Goal: Book appointment/travel/reservation

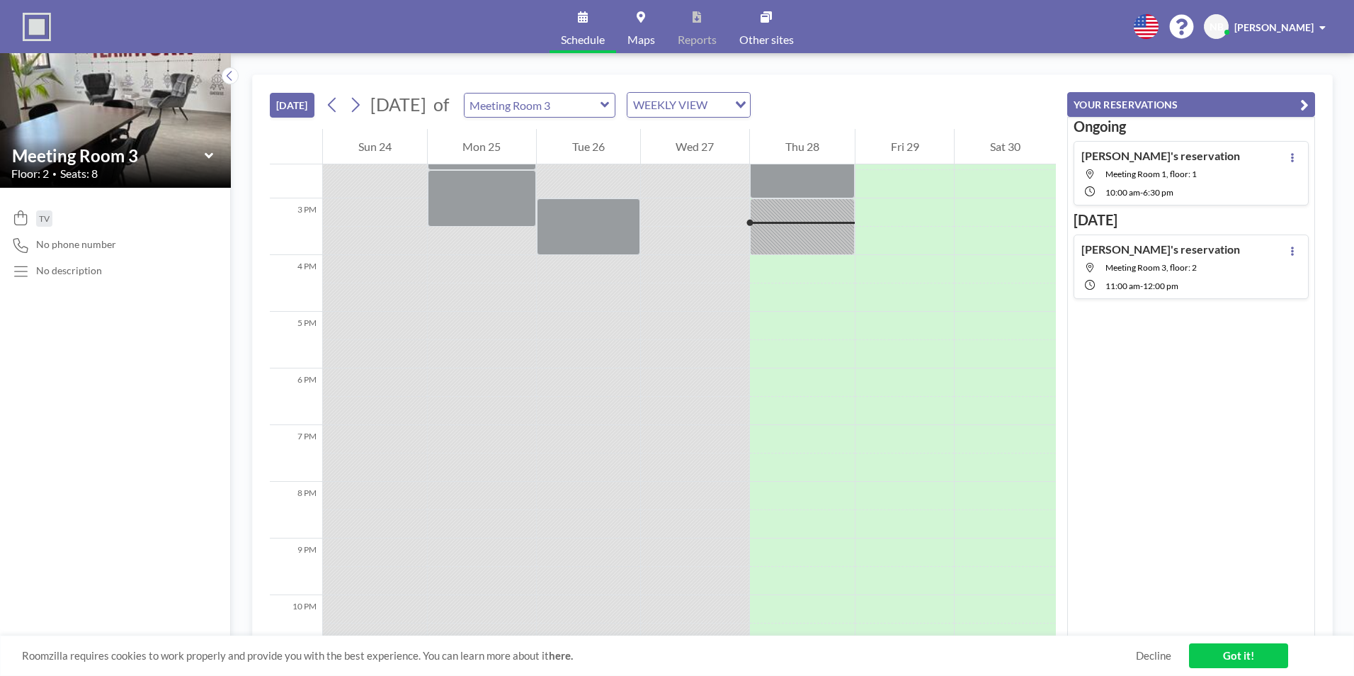
scroll to position [821, 0]
click at [609, 104] on icon at bounding box center [604, 105] width 8 height 6
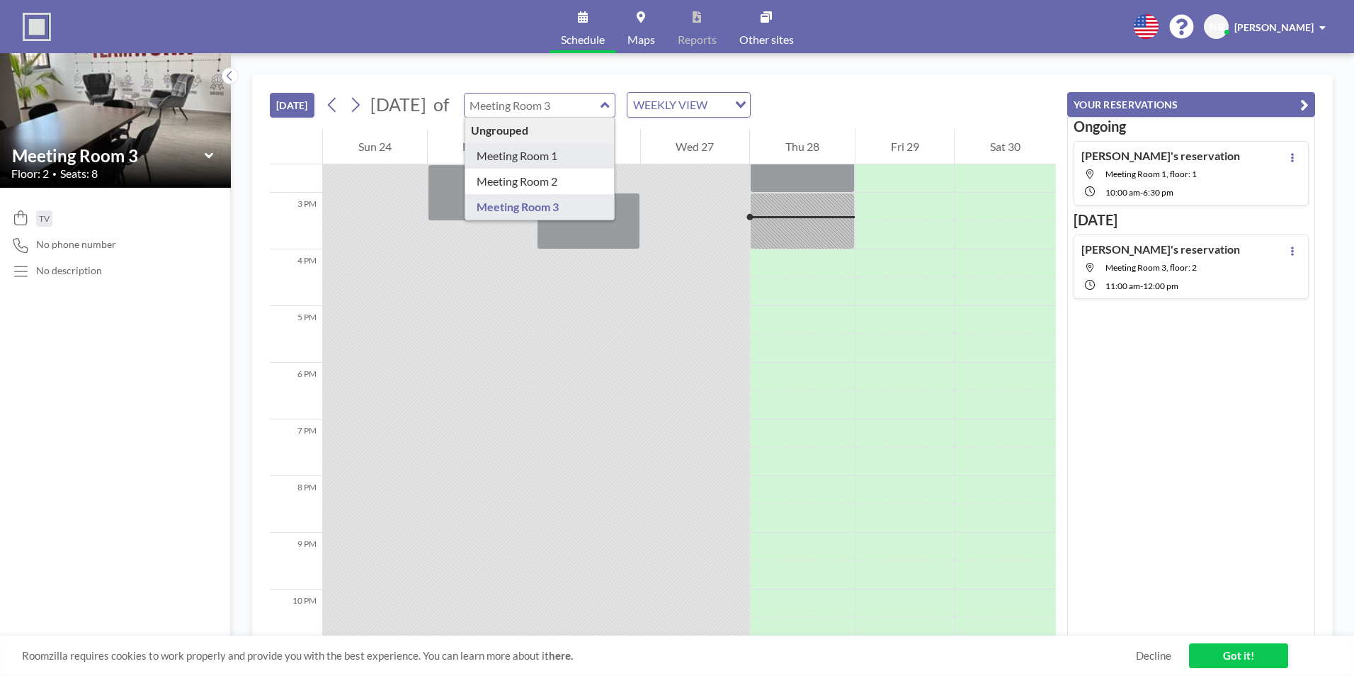
type input "Meeting Room 1"
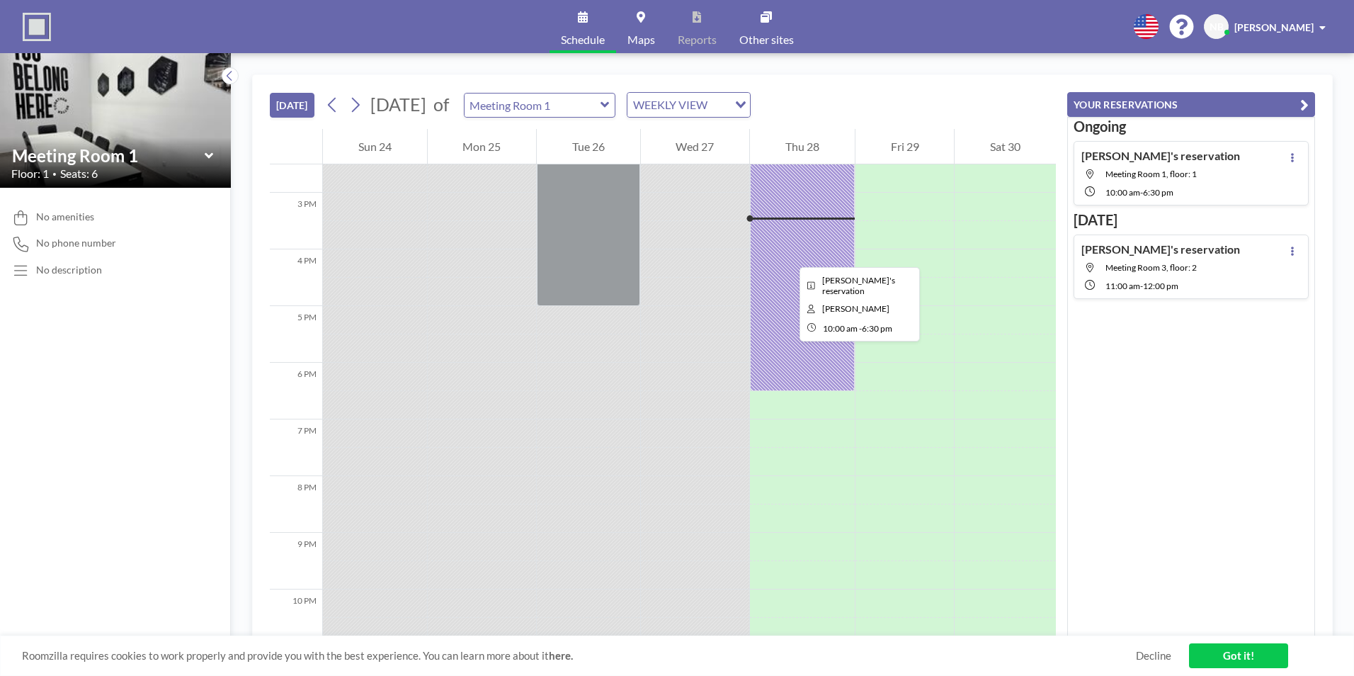
click at [788, 254] on div at bounding box center [802, 150] width 105 height 482
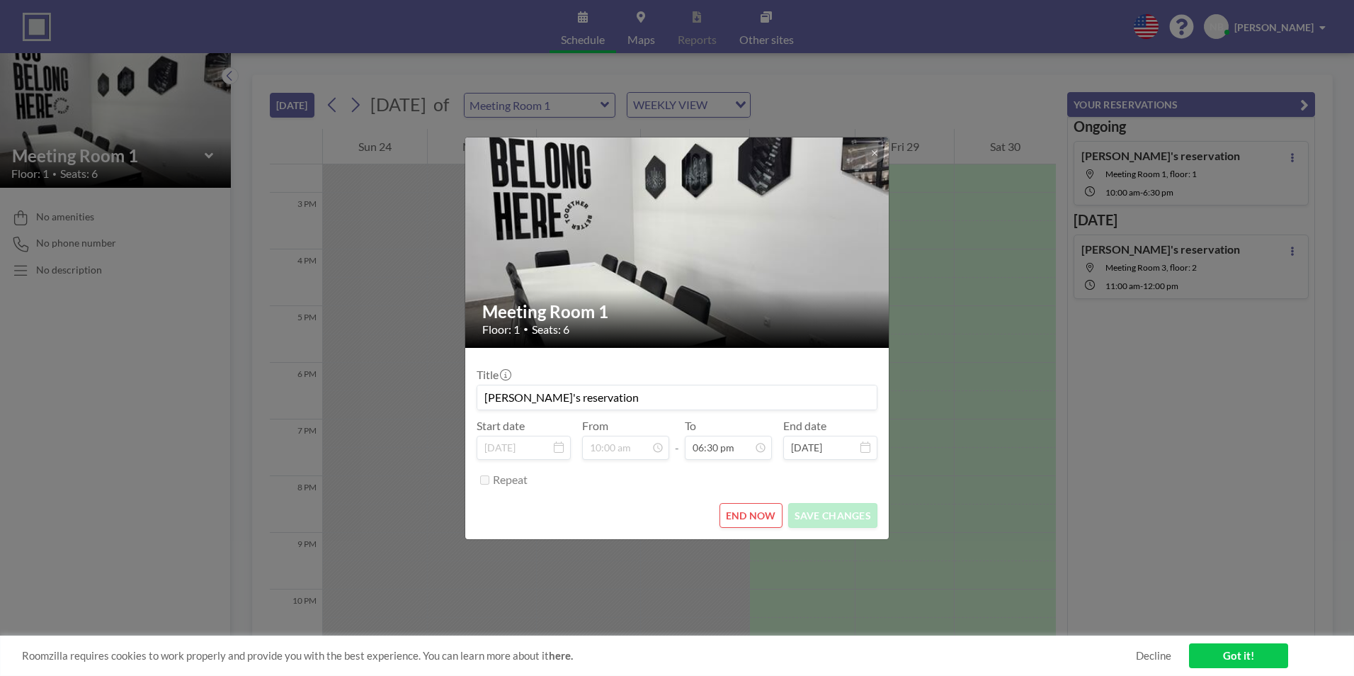
click at [788, 254] on img at bounding box center [677, 242] width 425 height 319
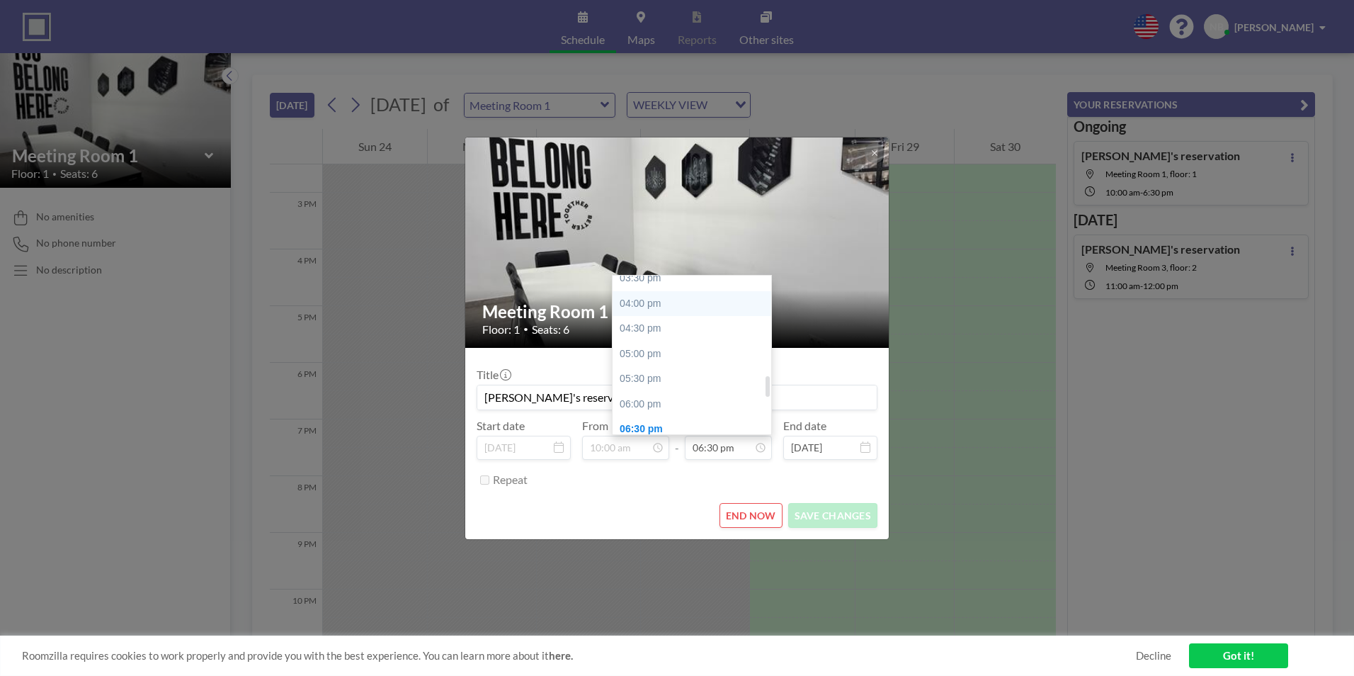
scroll to position [720, 0]
click at [637, 317] on div "03:00 pm" at bounding box center [696, 323] width 166 height 25
type input "03:00 pm"
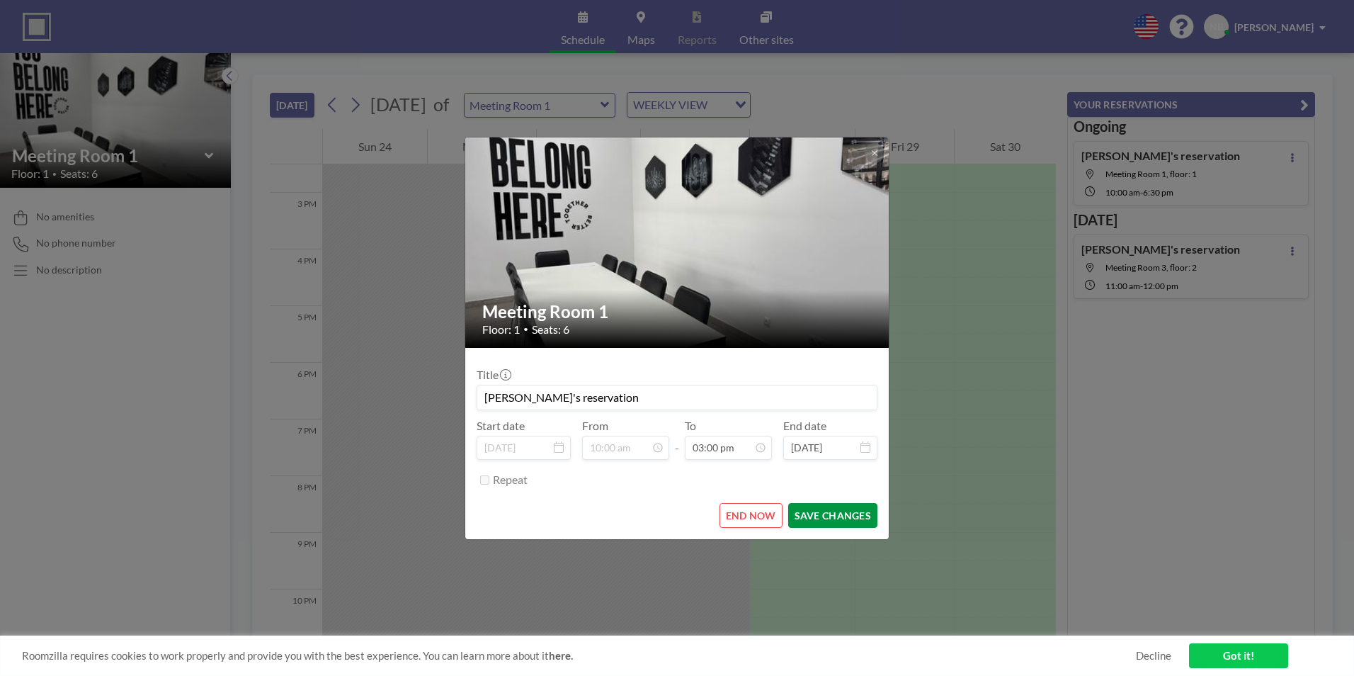
scroll to position [756, 0]
click at [815, 510] on button "SAVE CHANGES" at bounding box center [832, 515] width 89 height 25
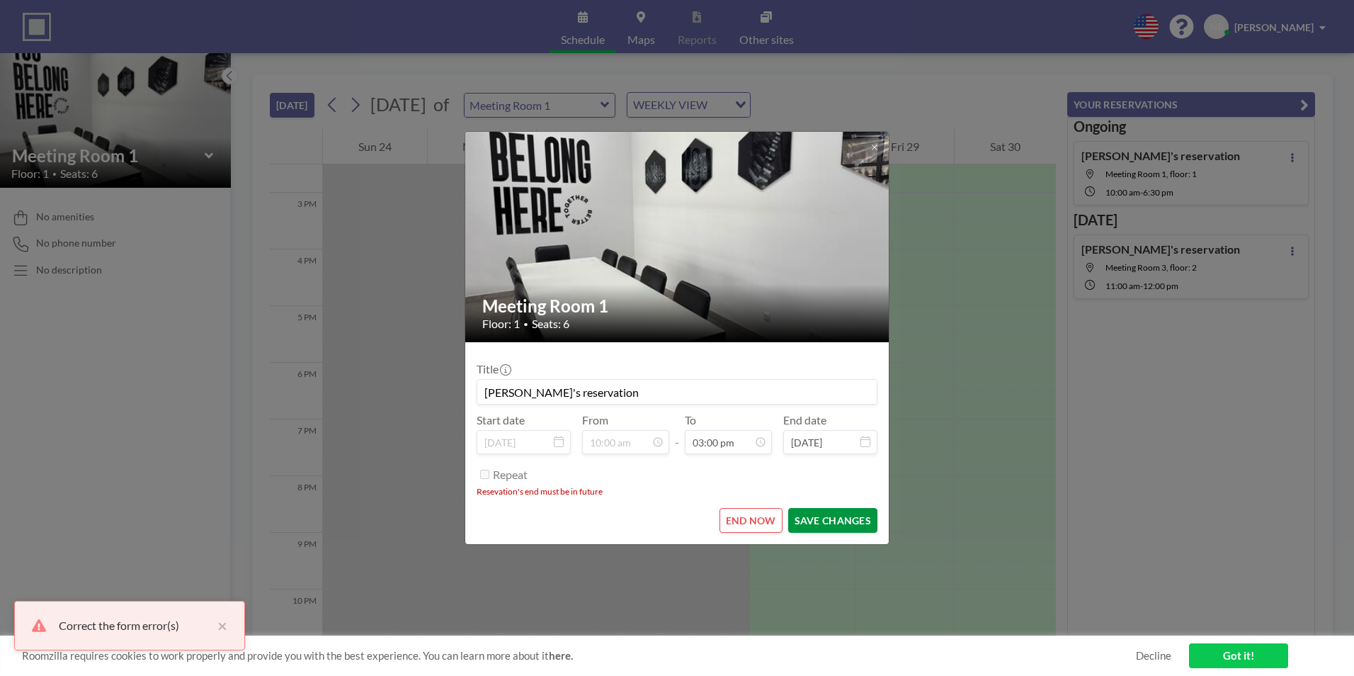
click at [815, 510] on button "SAVE CHANGES" at bounding box center [832, 520] width 89 height 25
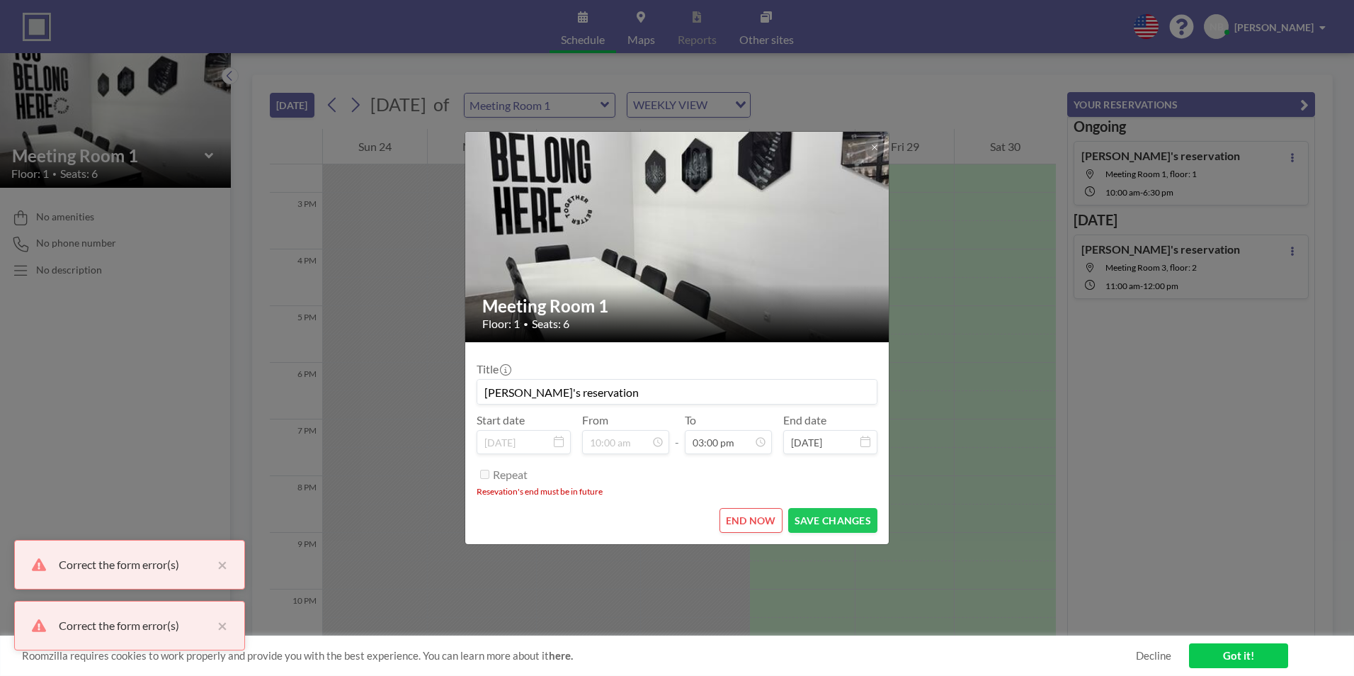
click at [739, 518] on button "END NOW" at bounding box center [750, 520] width 63 height 25
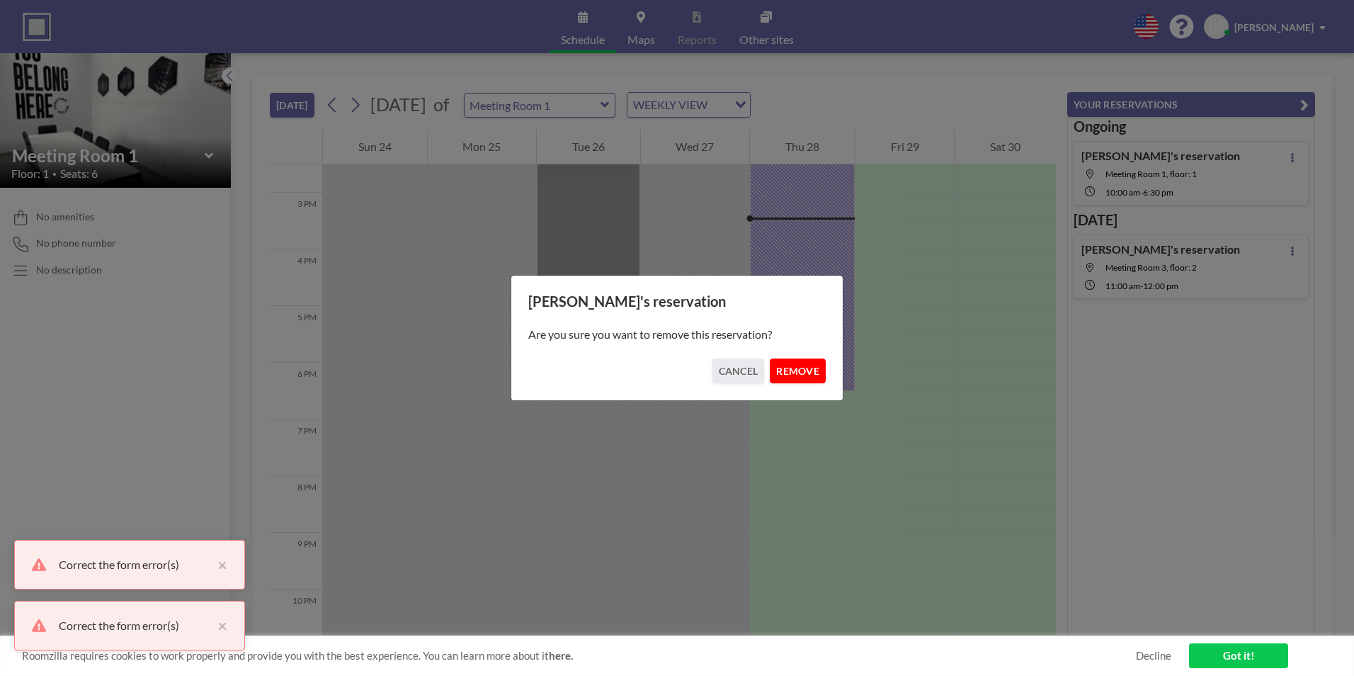
click at [782, 372] on button "REMOVE" at bounding box center [798, 370] width 56 height 25
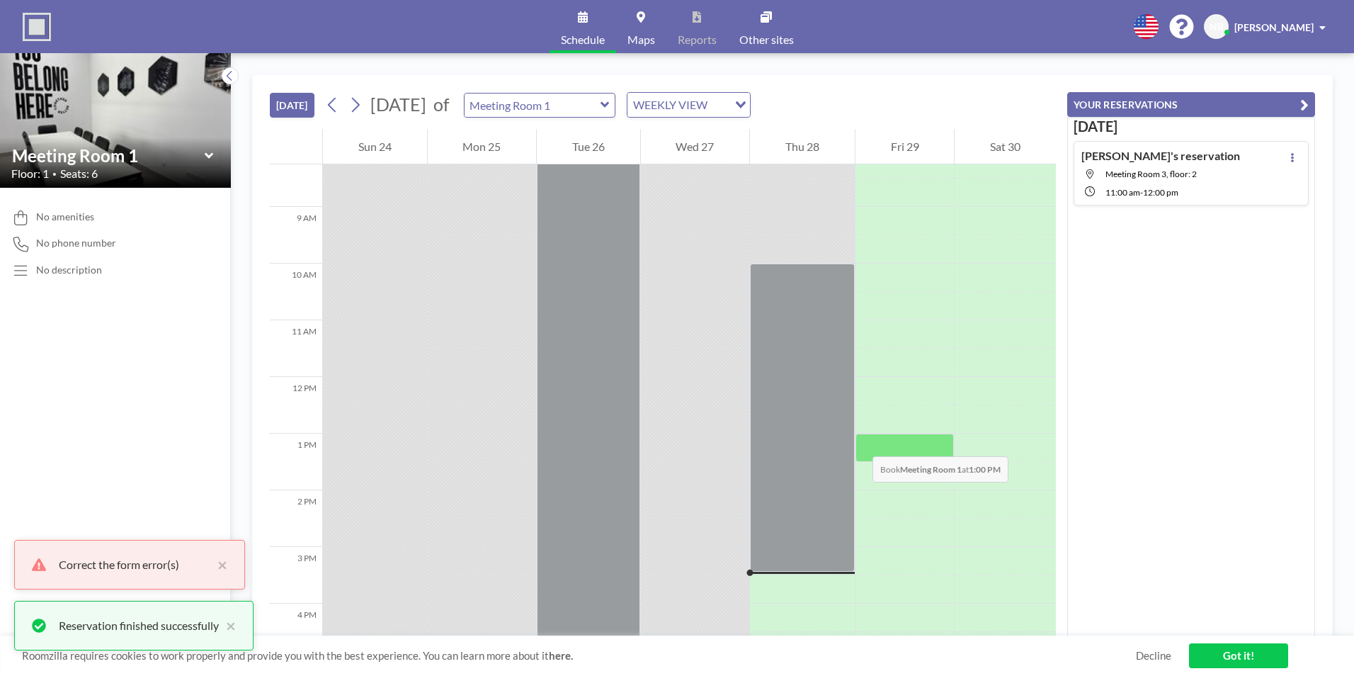
scroll to position [680, 0]
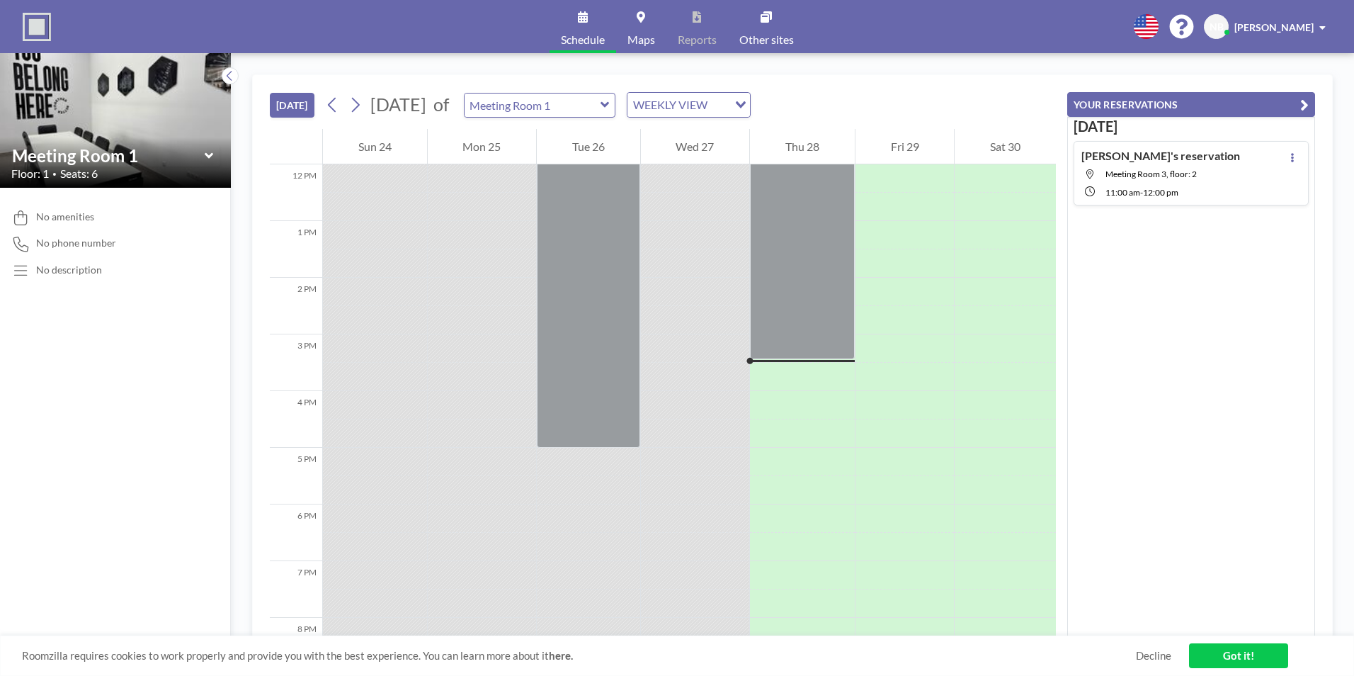
click at [609, 105] on icon at bounding box center [604, 105] width 8 height 6
type input "Meeting Room 2"
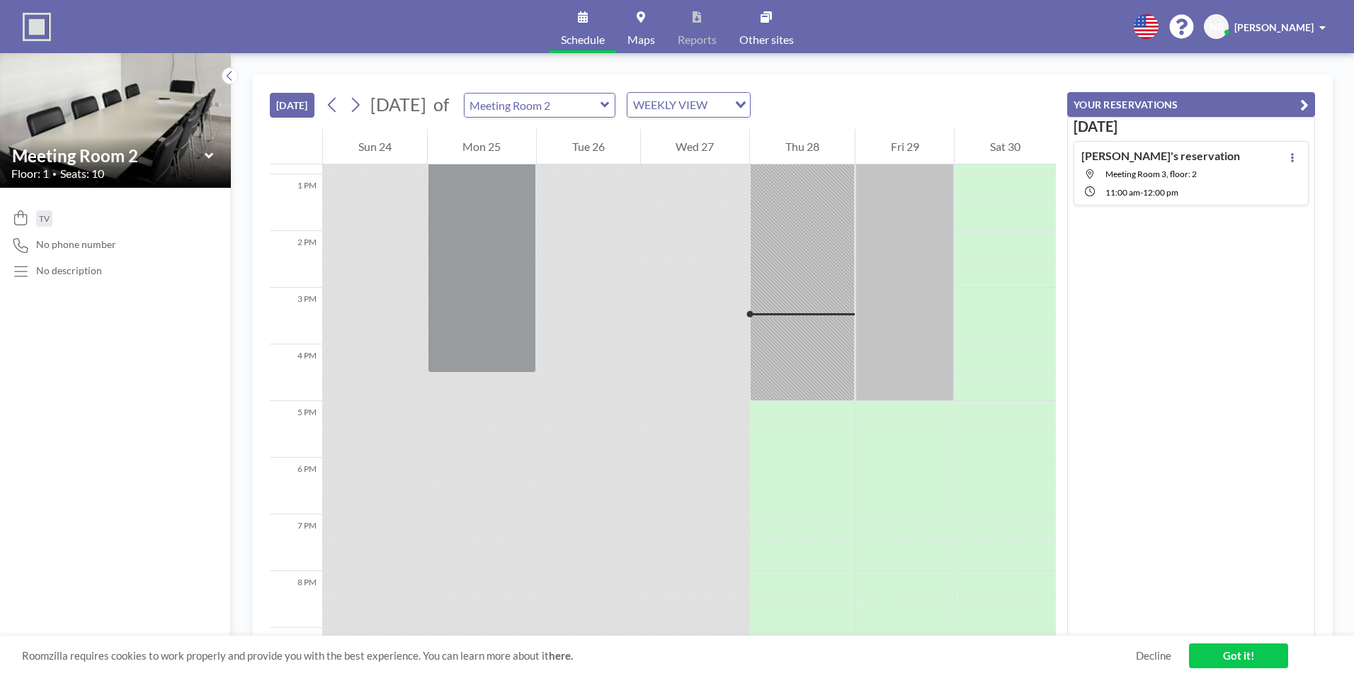
scroll to position [821, 0]
